Goal: Check status: Check status

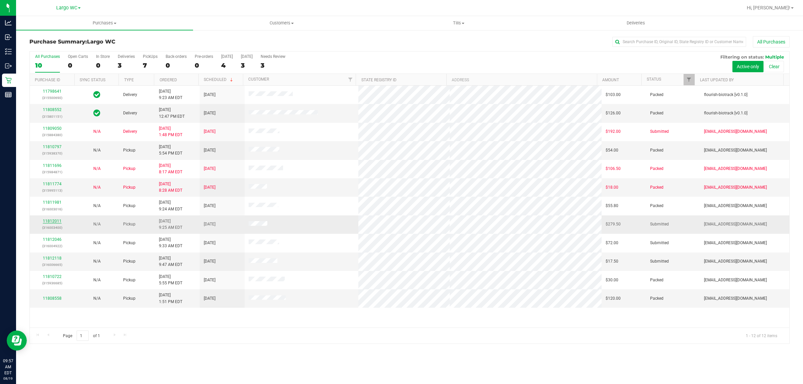
click at [60, 221] on link "11812011" at bounding box center [52, 221] width 19 height 5
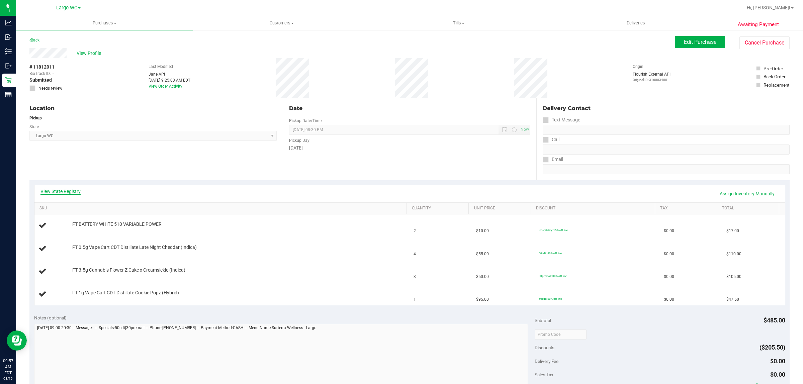
click at [68, 190] on link "View State Registry" at bounding box center [60, 191] width 40 height 7
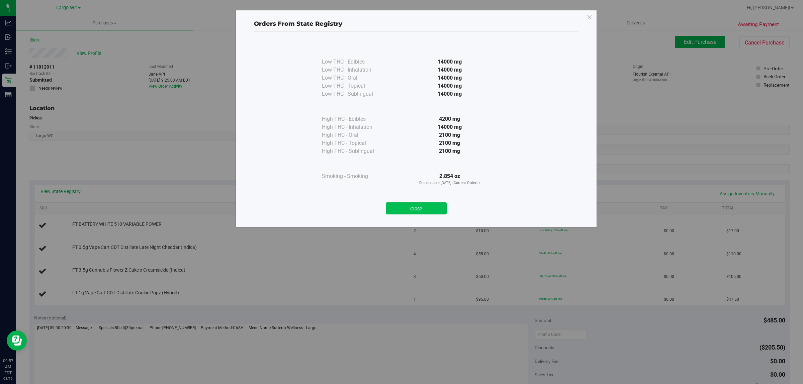
drag, startPoint x: 417, startPoint y: 202, endPoint x: 417, endPoint y: 208, distance: 6.4
click at [417, 203] on div "Close" at bounding box center [416, 206] width 304 height 17
click at [417, 210] on button "Close" at bounding box center [416, 208] width 61 height 12
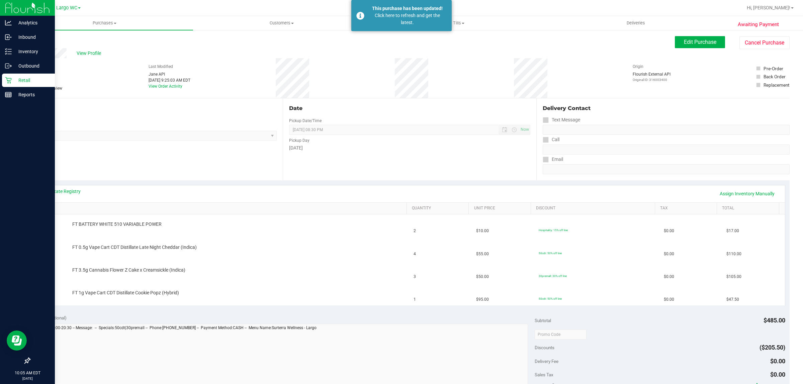
click at [30, 81] on p "Retail" at bounding box center [32, 80] width 40 height 8
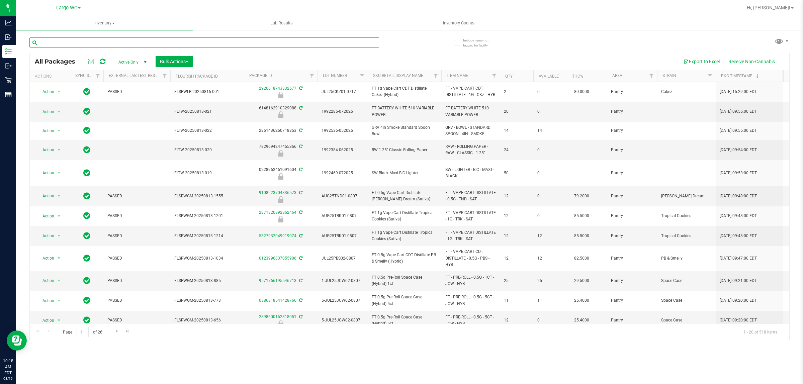
click at [109, 40] on input "text" at bounding box center [203, 42] width 349 height 10
type input "c"
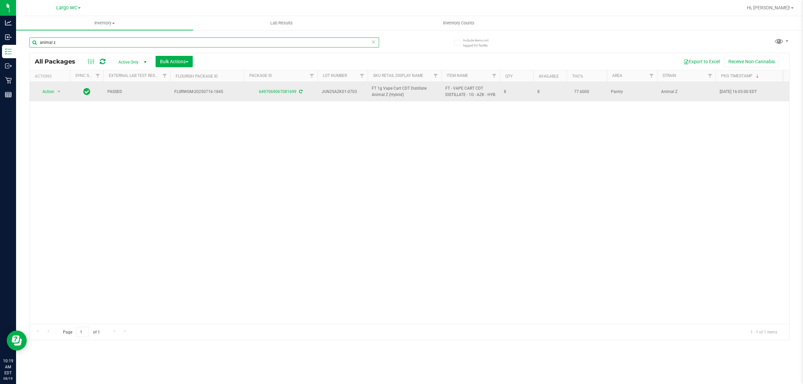
type input "animal z"
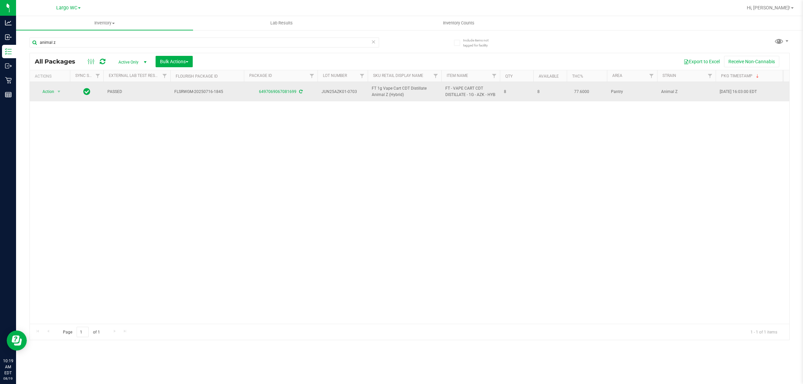
click at [280, 99] on td "6497069067081699" at bounding box center [281, 91] width 74 height 19
click at [282, 94] on link "6497069067081699" at bounding box center [277, 91] width 37 height 5
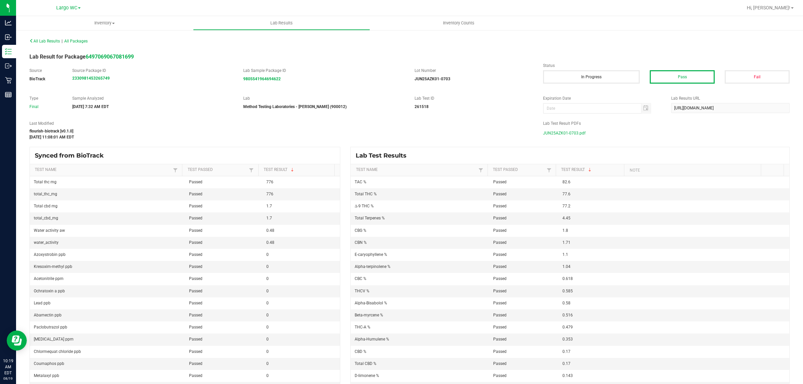
click at [401, 131] on span "JUN25AZK01-0703.pdf" at bounding box center [564, 133] width 42 height 10
click at [46, 39] on span "All Lab Results" at bounding box center [44, 41] width 30 height 5
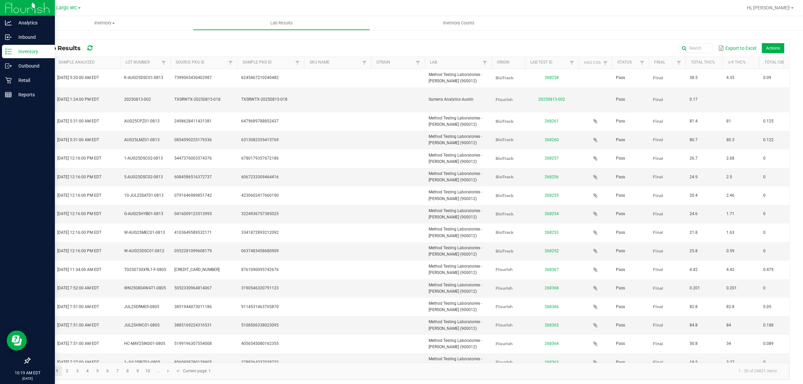
click at [26, 47] on p "Inventory" at bounding box center [32, 51] width 40 height 8
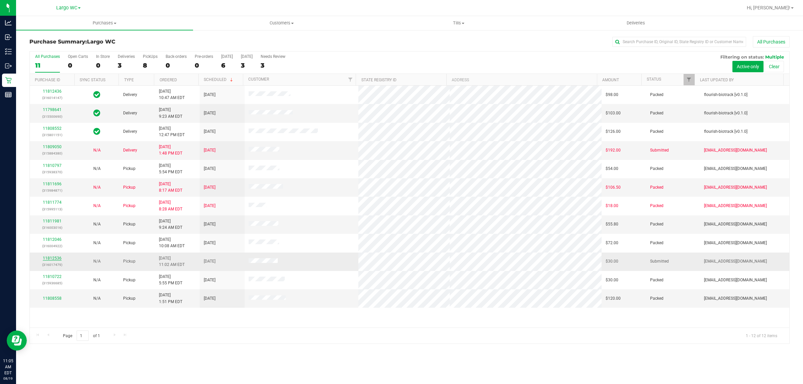
click at [45, 258] on link "11812536" at bounding box center [52, 258] width 19 height 5
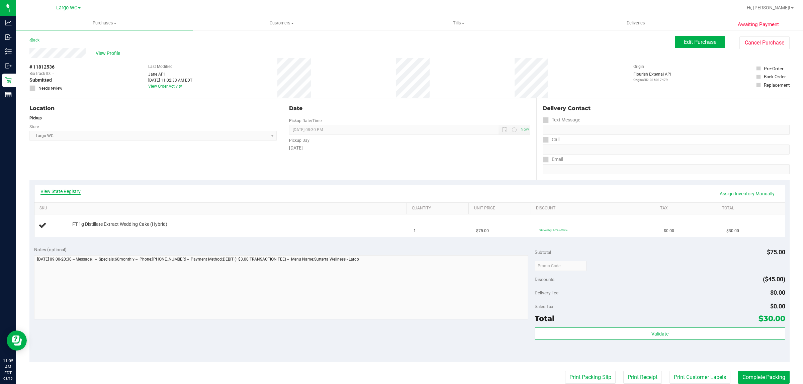
click at [56, 194] on link "View State Registry" at bounding box center [60, 191] width 40 height 7
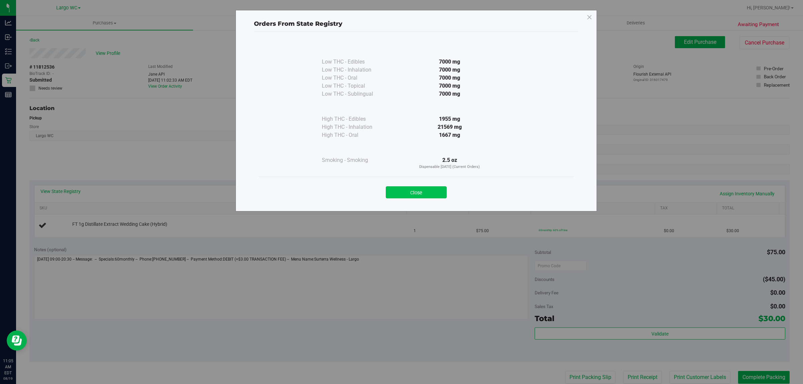
click at [419, 193] on button "Close" at bounding box center [416, 192] width 61 height 12
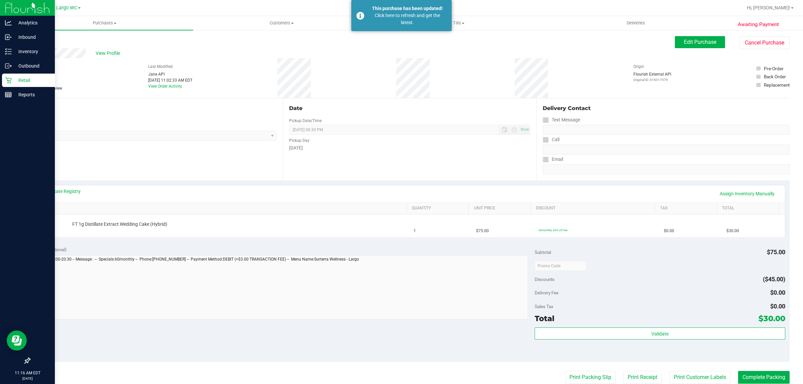
click at [27, 77] on p "Retail" at bounding box center [32, 80] width 40 height 8
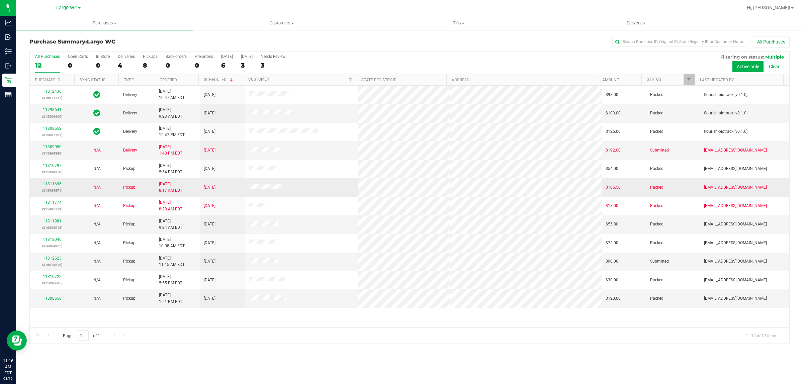
click at [49, 183] on link "11811696" at bounding box center [52, 184] width 19 height 5
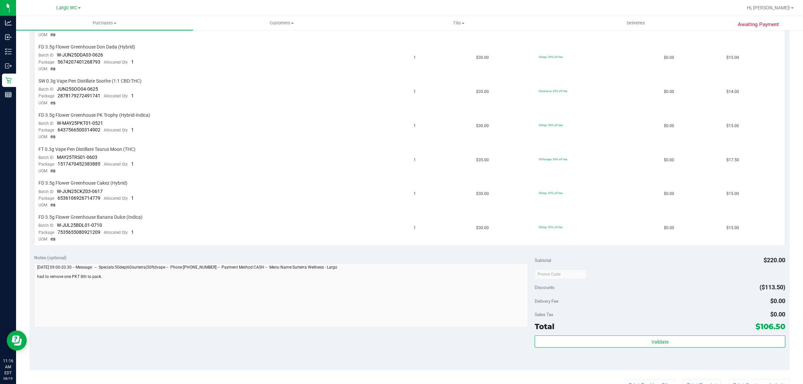
scroll to position [209, 0]
